Goal: Use online tool/utility: Utilize a website feature to perform a specific function

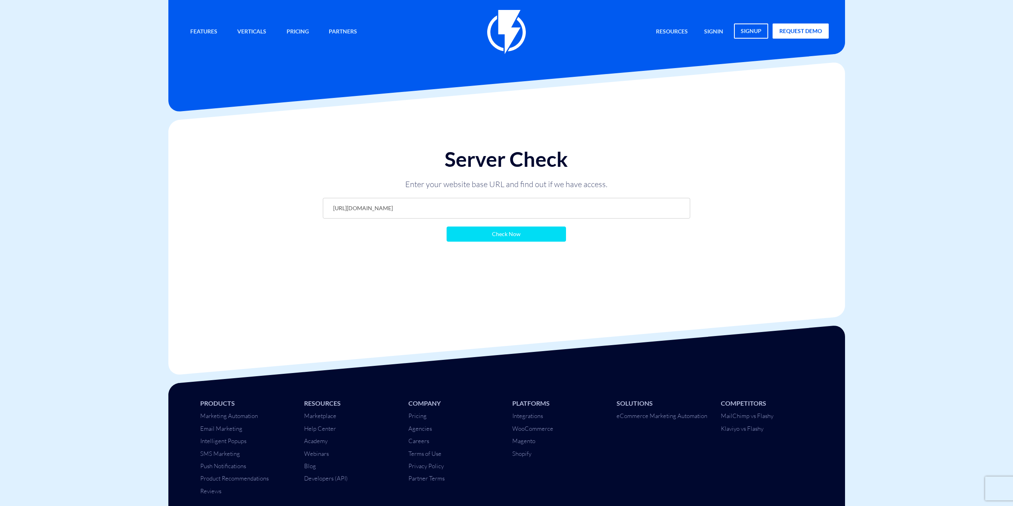
type input "[URL][DOMAIN_NAME]"
click at [513, 233] on input "Check Now" at bounding box center [506, 234] width 119 height 15
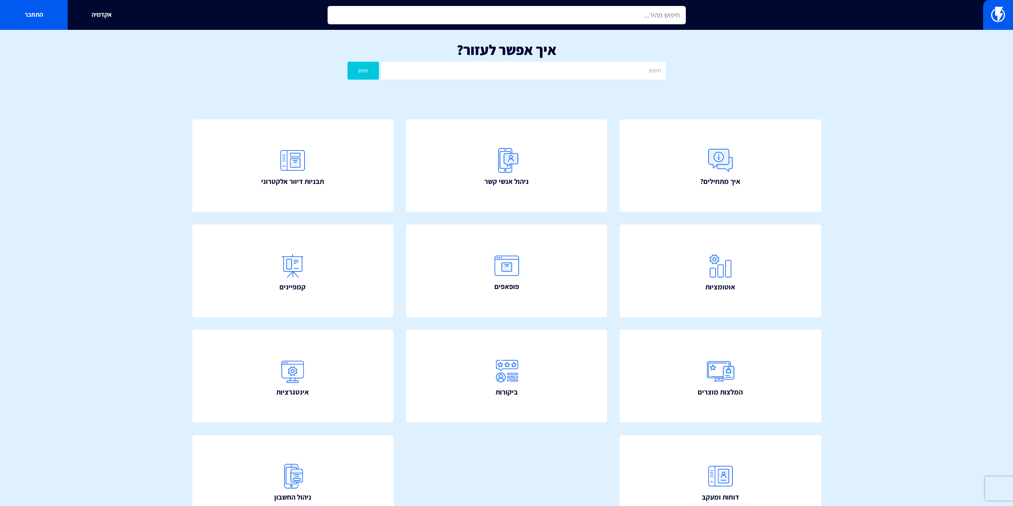
click at [604, 17] on input "text" at bounding box center [507, 15] width 358 height 18
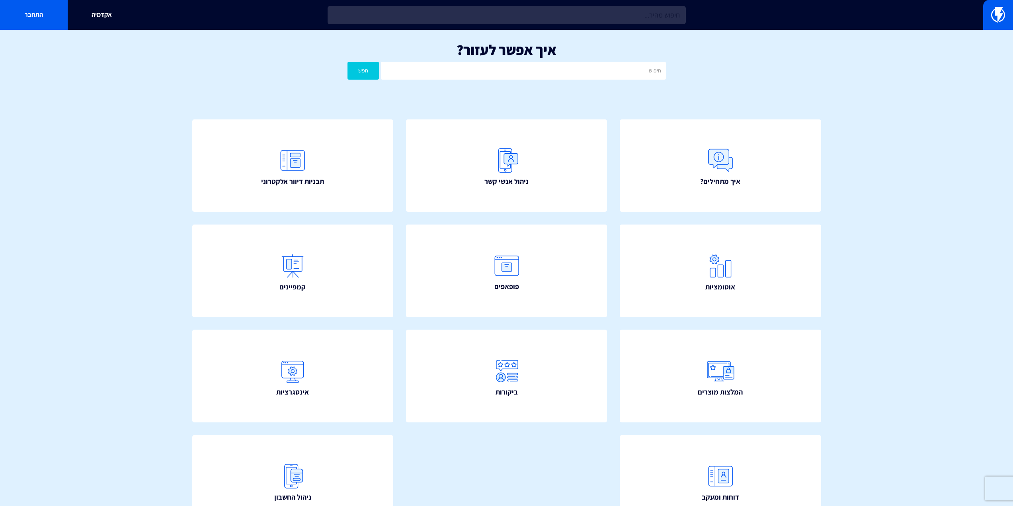
click at [604, 17] on input "text" at bounding box center [507, 15] width 358 height 18
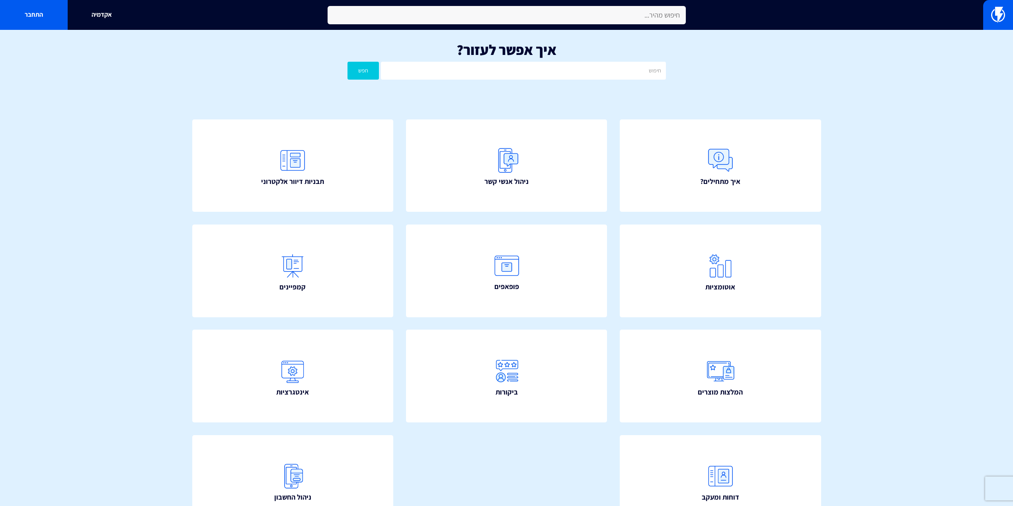
click at [604, 17] on input "text" at bounding box center [507, 15] width 358 height 18
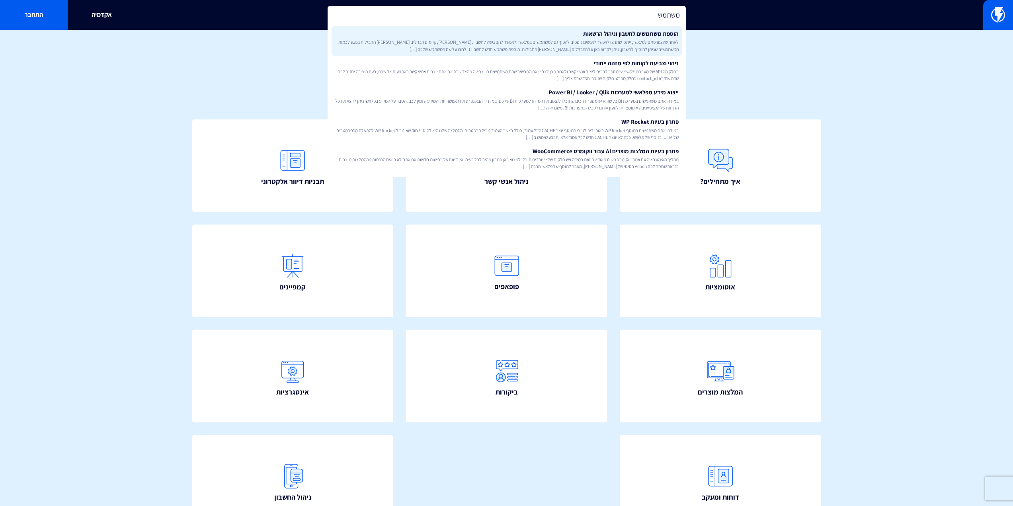
type input "משתמש"
click at [609, 45] on span "לאחר שהצטרפתם לפלאשי, ייתכן שתרצו לאפשר לאנשים נוספים להפוך גם למשתמשים בפלאשי …" at bounding box center [507, 46] width 344 height 14
